Goal: Navigation & Orientation: Find specific page/section

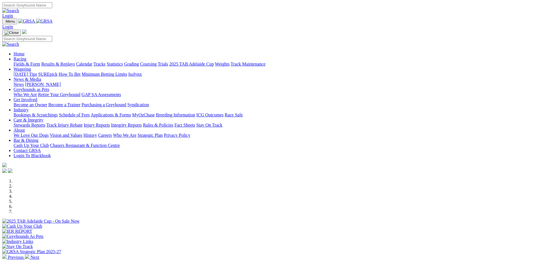
click at [25, 128] on link "About" at bounding box center [19, 130] width 11 height 5
click at [24, 82] on link "News" at bounding box center [19, 84] width 10 height 5
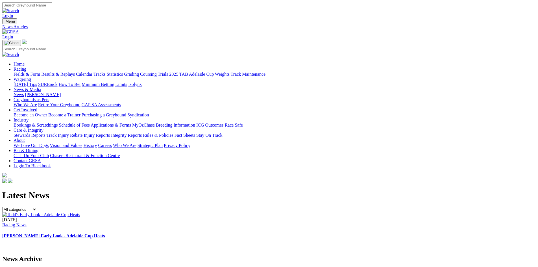
click at [26, 67] on link "Racing" at bounding box center [20, 69] width 13 height 5
click at [106, 72] on link "Tracks" at bounding box center [99, 74] width 12 height 5
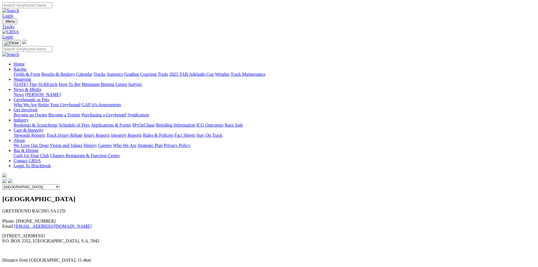
click at [60, 184] on select "Angle Park Gawler Mount Gambier Murray Bridge Virginia GOTBA Coursing" at bounding box center [31, 186] width 58 height 5
select select "4"
click at [60, 184] on select "Angle Park Gawler Mount Gambier Murray Bridge Virginia GOTBA Coursing" at bounding box center [31, 186] width 58 height 5
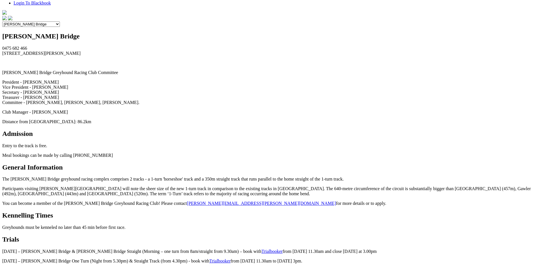
scroll to position [226, 0]
